Goal: Navigation & Orientation: Find specific page/section

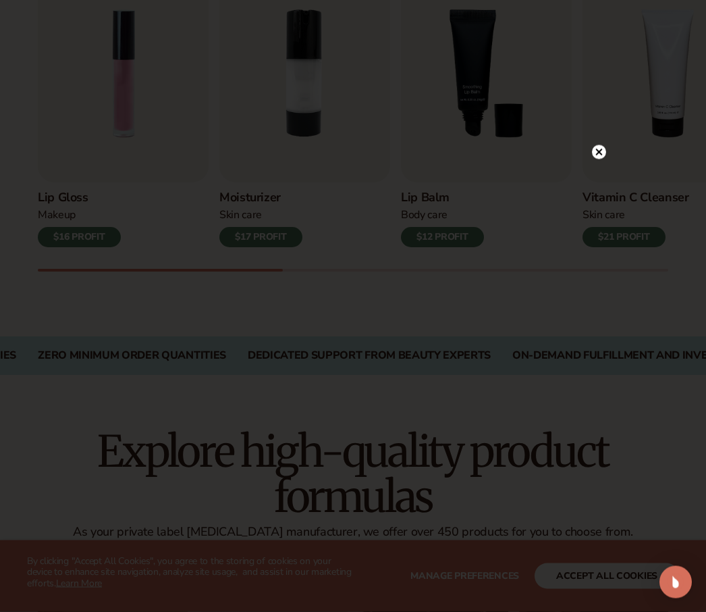
scroll to position [511, 0]
click at [603, 163] on div at bounding box center [599, 152] width 14 height 24
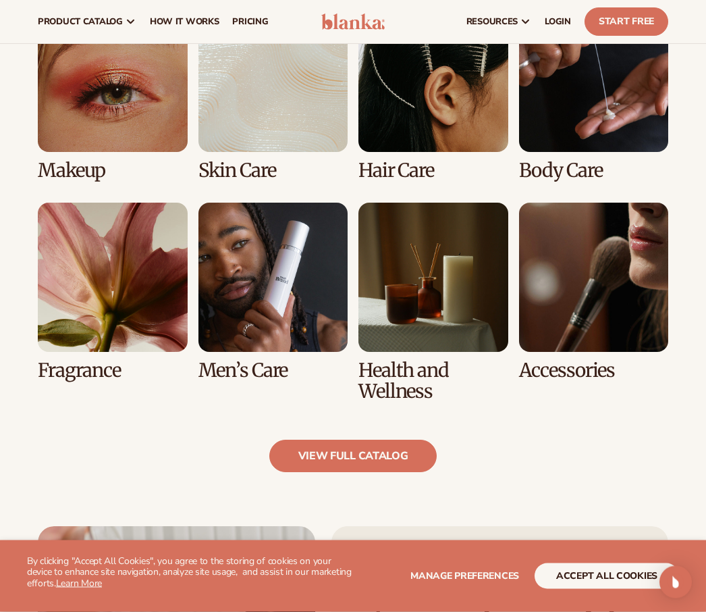
scroll to position [1063, 0]
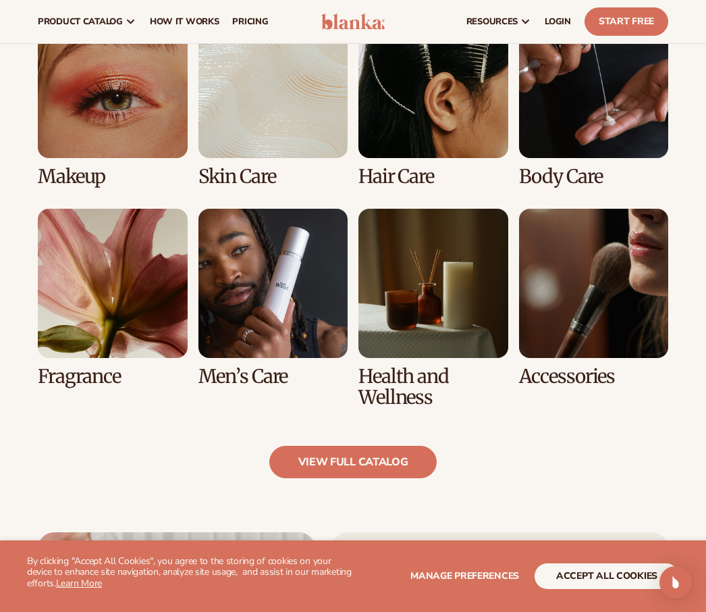
click at [461, 313] on link "7 / 8" at bounding box center [434, 308] width 150 height 199
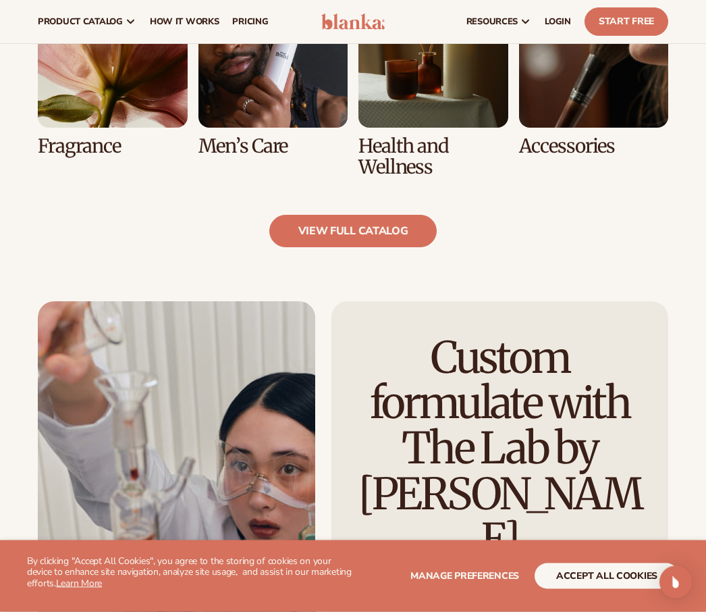
scroll to position [1154, 0]
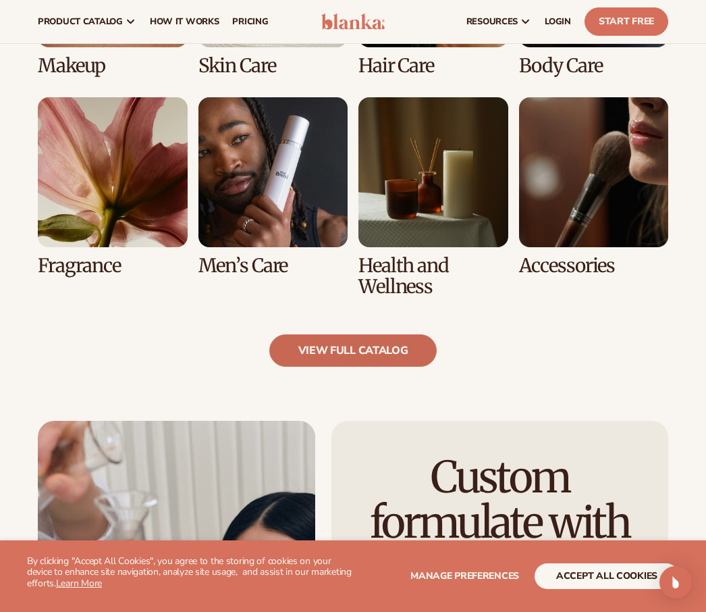
click at [349, 347] on link "view full catalog" at bounding box center [353, 350] width 168 height 32
